Goal: Navigation & Orientation: Find specific page/section

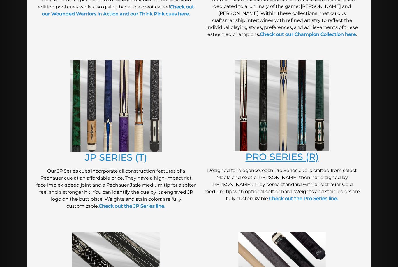
scroll to position [255, 0]
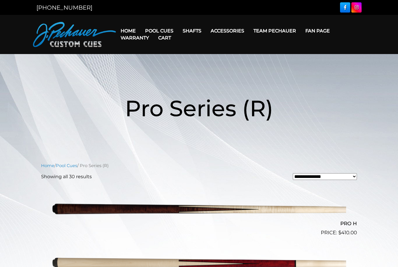
click at [87, 34] on img at bounding box center [74, 34] width 83 height 25
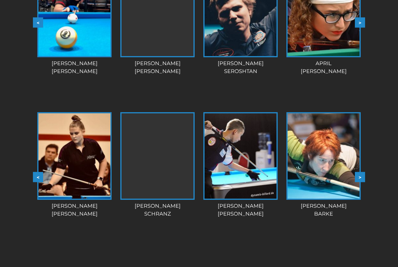
scroll to position [581, 0]
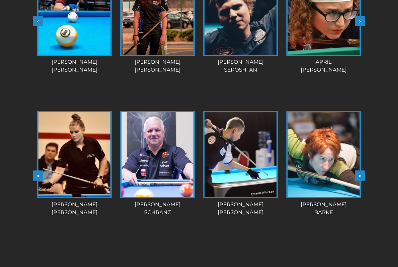
click at [365, 175] on button ">" at bounding box center [360, 175] width 10 height 10
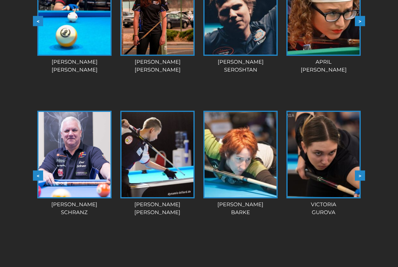
click at [364, 175] on button ">" at bounding box center [360, 175] width 10 height 10
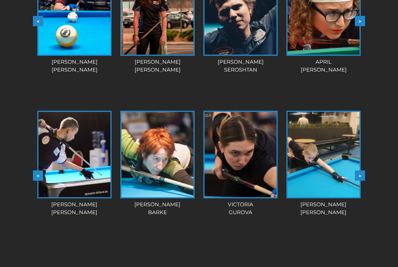
click at [363, 174] on button ">" at bounding box center [360, 175] width 10 height 10
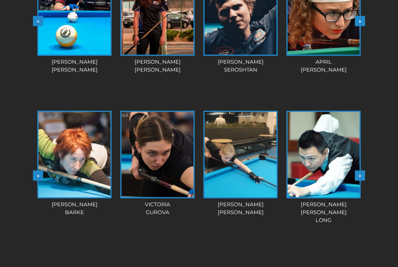
click at [364, 173] on button ">" at bounding box center [360, 175] width 10 height 10
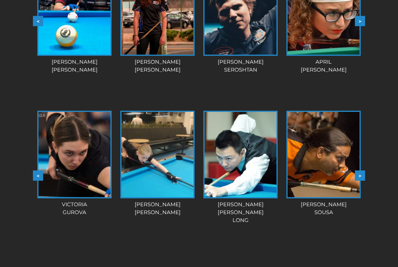
click at [364, 173] on button ">" at bounding box center [360, 175] width 10 height 10
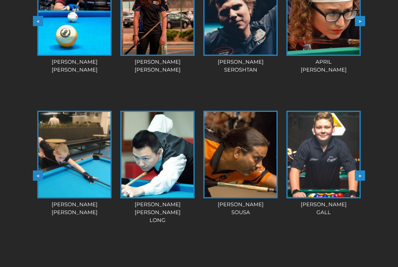
click at [364, 173] on button ">" at bounding box center [360, 175] width 10 height 10
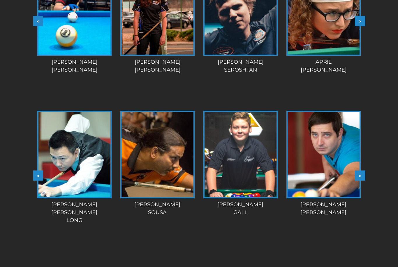
click at [364, 173] on button ">" at bounding box center [360, 175] width 10 height 10
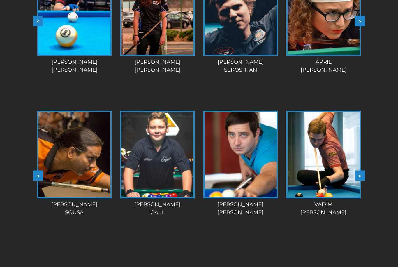
click at [364, 173] on button ">" at bounding box center [360, 175] width 10 height 10
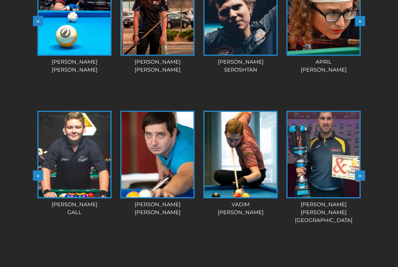
click at [364, 173] on button ">" at bounding box center [360, 175] width 10 height 10
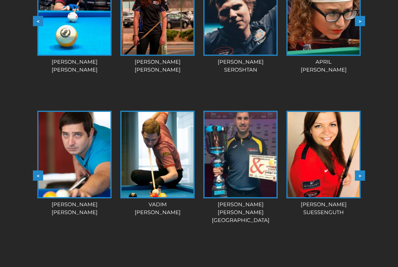
click at [364, 173] on button ">" at bounding box center [360, 175] width 10 height 10
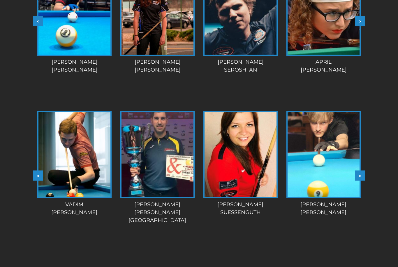
click at [364, 173] on button ">" at bounding box center [360, 175] width 10 height 10
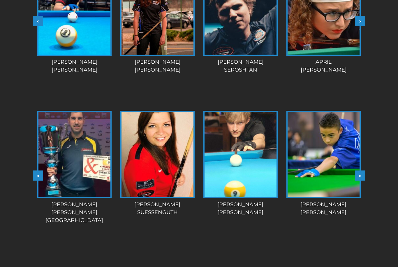
click at [364, 173] on button ">" at bounding box center [360, 175] width 10 height 10
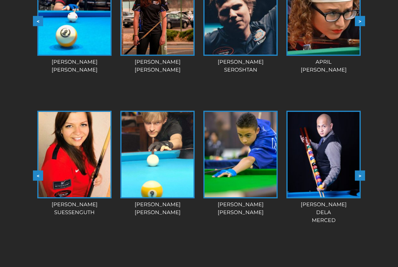
click at [363, 173] on button ">" at bounding box center [360, 175] width 10 height 10
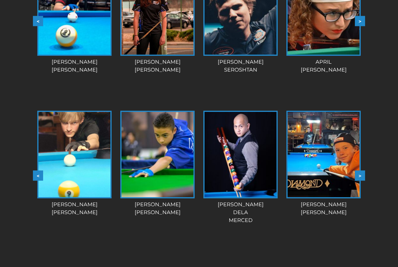
click at [360, 176] on button ">" at bounding box center [360, 175] width 10 height 10
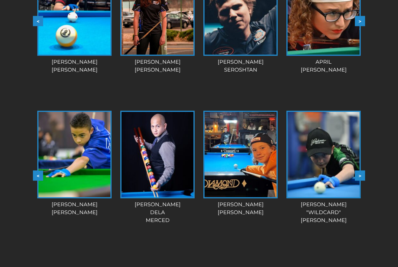
click at [360, 176] on button ">" at bounding box center [360, 175] width 10 height 10
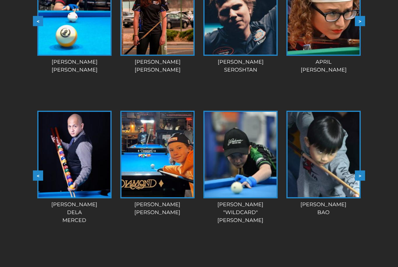
click at [359, 176] on button ">" at bounding box center [360, 175] width 10 height 10
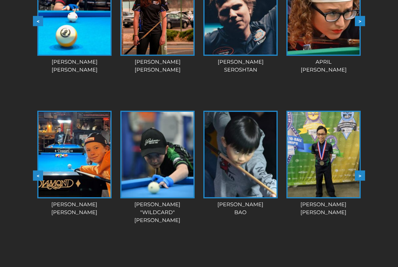
click at [359, 176] on button ">" at bounding box center [360, 175] width 10 height 10
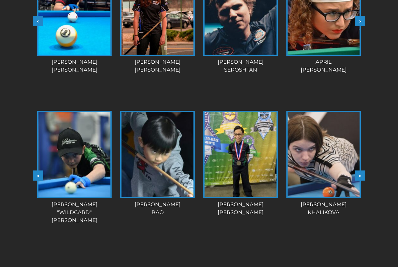
click at [359, 176] on button ">" at bounding box center [360, 175] width 10 height 10
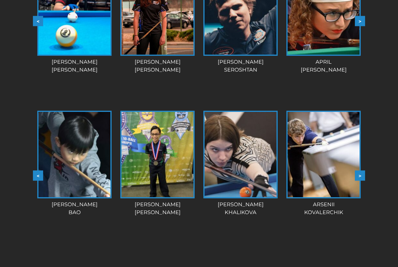
click at [359, 176] on button ">" at bounding box center [360, 175] width 10 height 10
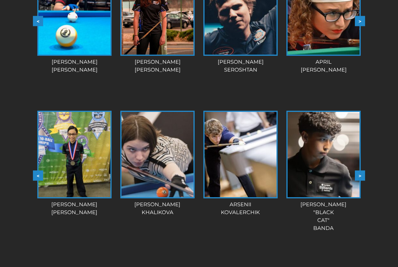
click at [359, 175] on button ">" at bounding box center [360, 175] width 10 height 10
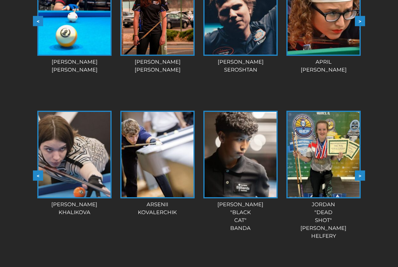
click at [359, 175] on button ">" at bounding box center [360, 175] width 10 height 10
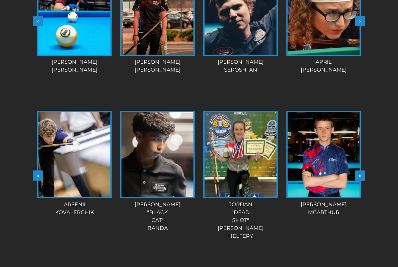
click at [359, 175] on button ">" at bounding box center [360, 175] width 10 height 10
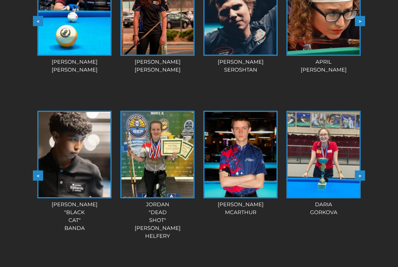
click at [359, 175] on button ">" at bounding box center [360, 175] width 10 height 10
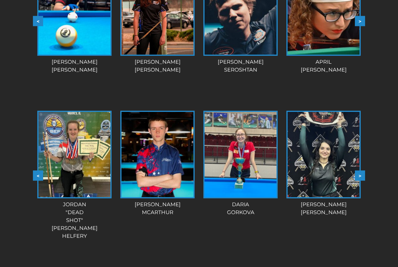
click at [359, 175] on button ">" at bounding box center [360, 175] width 10 height 10
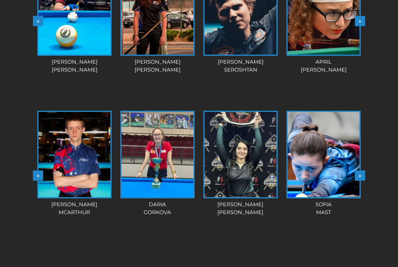
click at [359, 174] on button ">" at bounding box center [360, 175] width 10 height 10
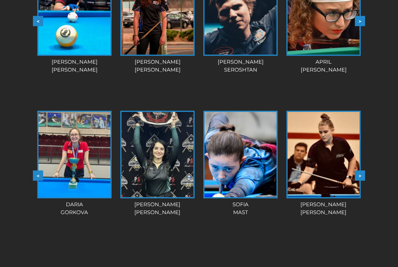
click at [359, 174] on button ">" at bounding box center [360, 175] width 10 height 10
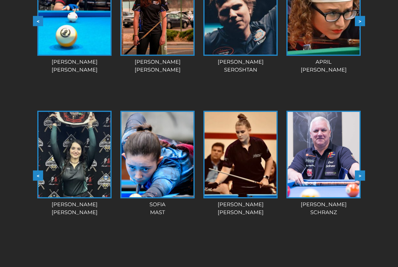
click at [359, 174] on button ">" at bounding box center [360, 175] width 10 height 10
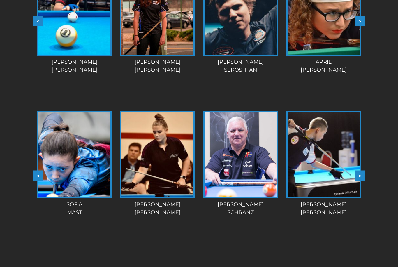
click at [359, 174] on button ">" at bounding box center [360, 175] width 10 height 10
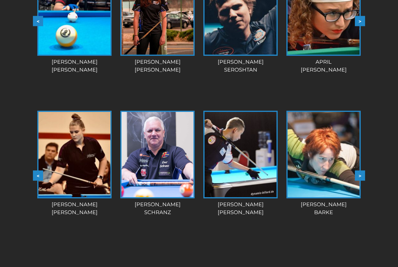
click at [359, 174] on button ">" at bounding box center [360, 175] width 10 height 10
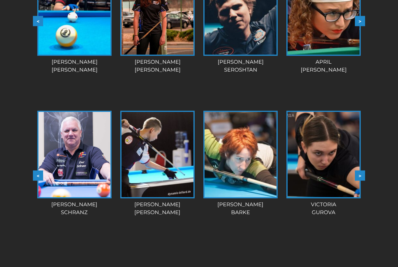
click at [359, 174] on button ">" at bounding box center [360, 175] width 10 height 10
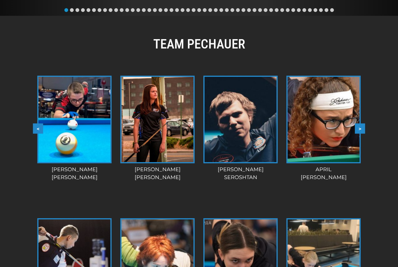
scroll to position [480, 0]
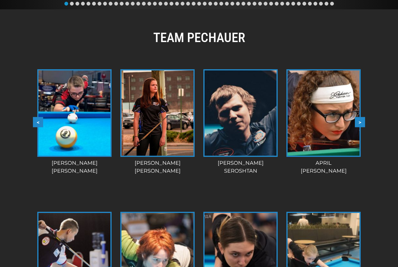
click at [363, 124] on button ">" at bounding box center [360, 122] width 10 height 10
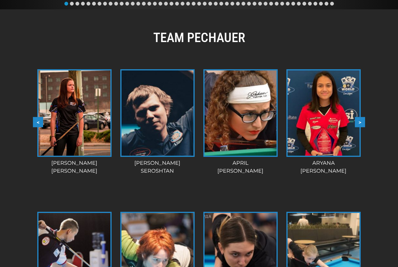
click at [363, 124] on button ">" at bounding box center [360, 122] width 10 height 10
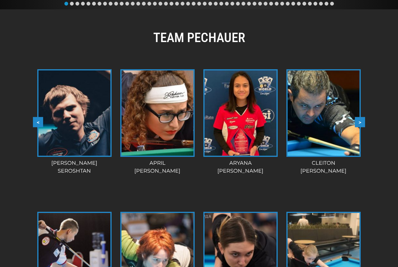
click at [363, 124] on button ">" at bounding box center [360, 122] width 10 height 10
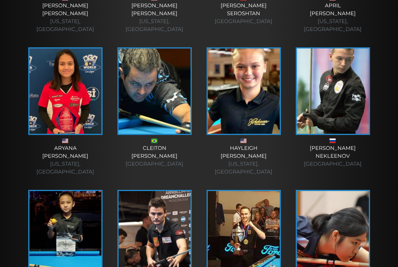
scroll to position [265, 0]
click at [147, 93] on img at bounding box center [155, 90] width 72 height 85
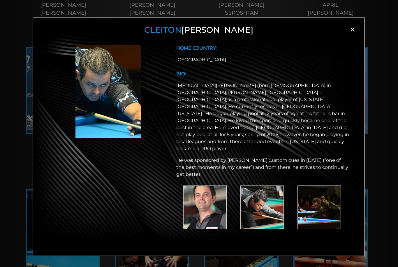
click at [270, 188] on img at bounding box center [263, 207] width 44 height 44
